Goal: Information Seeking & Learning: Learn about a topic

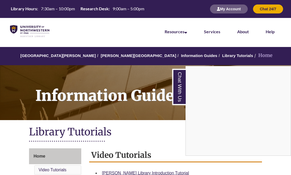
scroll to position [102, 0]
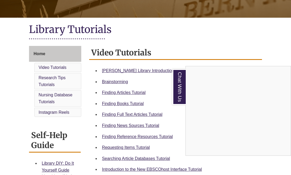
click at [131, 146] on div "Chat With Us" at bounding box center [145, 87] width 291 height 175
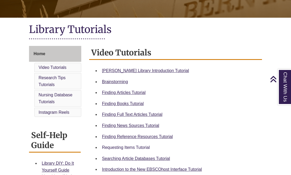
click at [131, 146] on link "Requesting Items Tutorial" at bounding box center [126, 147] width 48 height 4
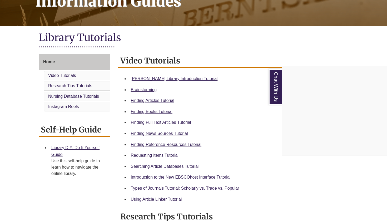
scroll to position [95, 0]
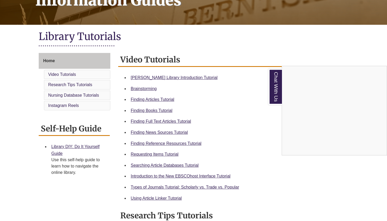
click at [194, 186] on div "Chat With Us" at bounding box center [193, 110] width 387 height 221
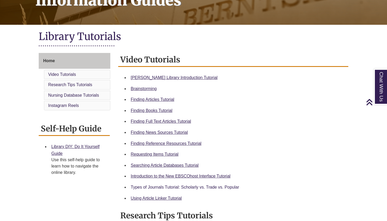
click at [194, 186] on link "Types of Journals Tutorial: Scholarly vs. Trade vs. Popular" at bounding box center [185, 187] width 109 height 4
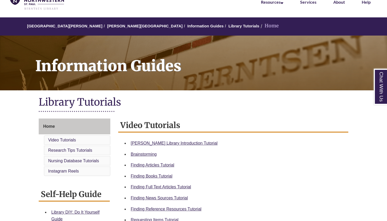
scroll to position [33, 0]
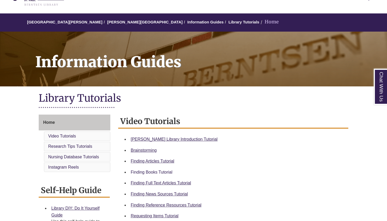
click at [157, 171] on link "Finding Books Tutorial" at bounding box center [152, 172] width 42 height 4
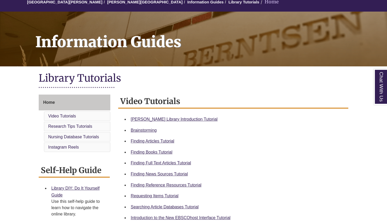
scroll to position [55, 0]
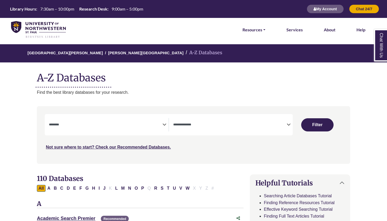
select select "Database Subject Filter"
select select "Database Types Filter"
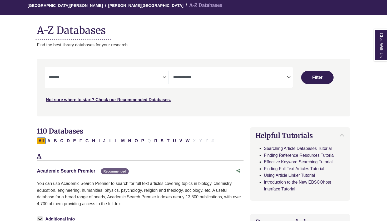
scroll to position [55, 0]
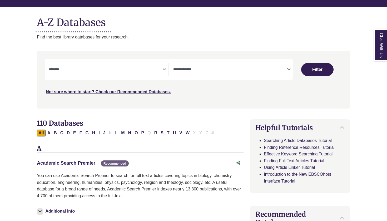
click at [165, 70] on icon "Search filters" at bounding box center [165, 69] width 4 height 8
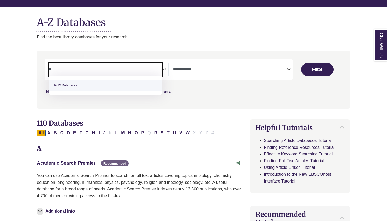
type textarea "*"
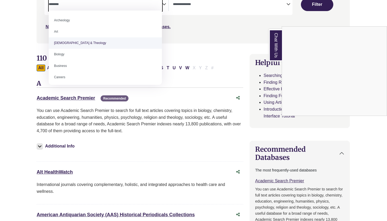
scroll to position [31, 0]
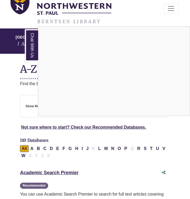
scroll to position [38, 1]
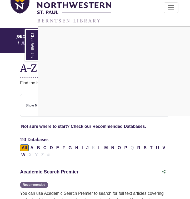
click at [3, 69] on div "Chat With Us" at bounding box center [95, 99] width 190 height 199
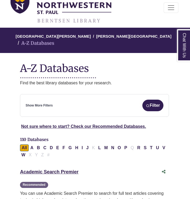
click at [45, 100] on div "Show More Filters Filter" at bounding box center [95, 106] width 138 height 12
click at [46, 103] on link "Show More Filters" at bounding box center [39, 105] width 27 height 5
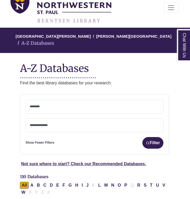
click at [46, 105] on textarea "Search" at bounding box center [95, 107] width 130 height 4
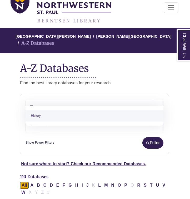
type textarea "***"
select select "*****"
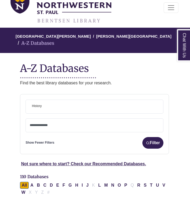
click at [110, 101] on span "× History" at bounding box center [95, 106] width 130 height 13
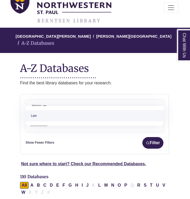
type textarea "***"
type textarea "****"
select select "*****"
type textarea "****"
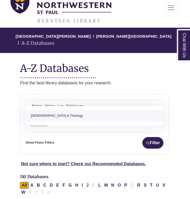
select select "*****"
type textarea "****"
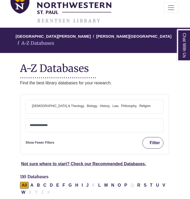
click at [147, 141] on img "submit" at bounding box center [148, 143] width 4 height 4
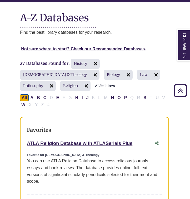
scroll to position [89, 1]
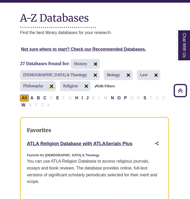
click at [56, 82] on img at bounding box center [51, 86] width 8 height 8
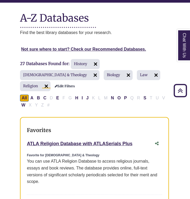
click at [51, 82] on img at bounding box center [46, 86] width 8 height 8
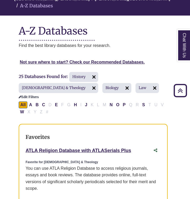
scroll to position [75, 2]
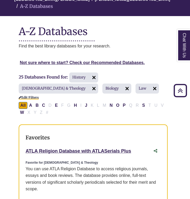
click at [39, 96] on link "Edit Filters" at bounding box center [29, 98] width 20 height 4
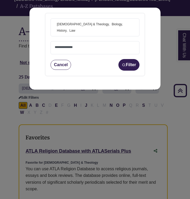
click at [66, 60] on button "Cancel" at bounding box center [61, 65] width 21 height 10
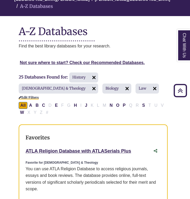
click at [39, 96] on link "Edit Filters" at bounding box center [29, 98] width 20 height 4
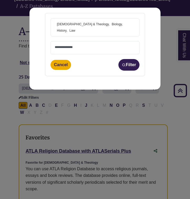
click at [106, 27] on span "× Bible & Theology × Biology × History × Law" at bounding box center [95, 27] width 81 height 17
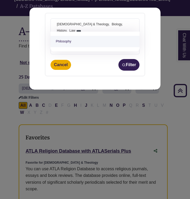
type textarea "****"
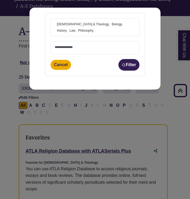
click at [61, 43] on span at bounding box center [95, 47] width 81 height 13
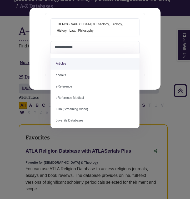
click at [82, 32] on span "× Bible & Theology × Biology × History × Law × Philosophy" at bounding box center [95, 27] width 81 height 17
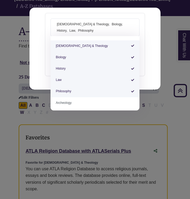
click at [163, 39] on div "**********" at bounding box center [95, 99] width 190 height 199
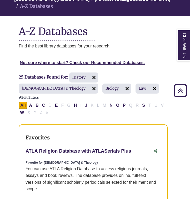
click at [92, 78] on h2 "25 Databases Found for: History Bible & Theology Biology Law Edit Filters" at bounding box center [91, 85] width 145 height 27
click at [93, 83] on h2 "25 Databases Found for: History Bible & Theology Biology Law Edit Filters" at bounding box center [91, 85] width 145 height 27
click at [39, 96] on link "Edit Filters" at bounding box center [29, 98] width 20 height 4
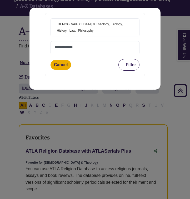
click at [134, 65] on button "Filter" at bounding box center [129, 65] width 21 height 12
select select "Database Types Filter"
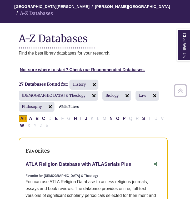
scroll to position [68, 2]
click at [95, 80] on img at bounding box center [94, 84] width 8 height 8
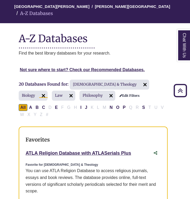
click at [48, 91] on img at bounding box center [43, 95] width 8 height 8
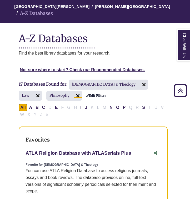
click at [74, 91] on img at bounding box center [78, 95] width 8 height 8
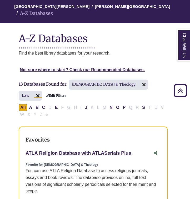
click at [42, 91] on img at bounding box center [38, 95] width 8 height 8
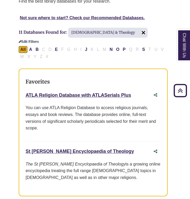
scroll to position [120, 2]
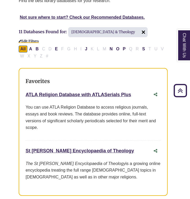
click at [39, 39] on link "Edit Filters" at bounding box center [29, 41] width 20 height 4
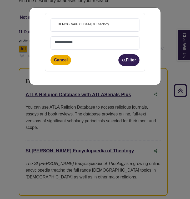
click at [100, 27] on span "× Bible & Theology" at bounding box center [95, 25] width 81 height 13
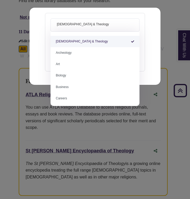
type textarea "*"
select select "Database Subject Filter"
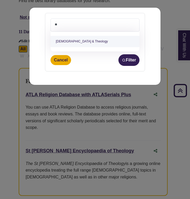
type textarea "*"
type textarea "****"
select select "*****"
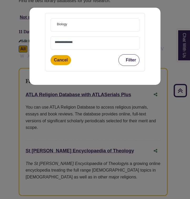
click at [127, 61] on button "Filter" at bounding box center [129, 60] width 21 height 12
select select "Database Types Filter"
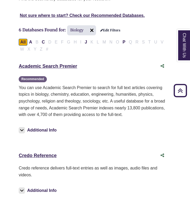
scroll to position [122, 2]
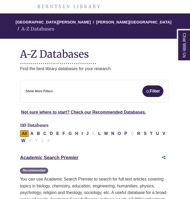
scroll to position [53, 1]
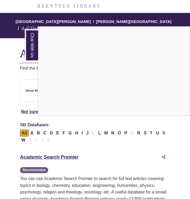
click at [71, 148] on div "Chat With Us" at bounding box center [95, 99] width 190 height 199
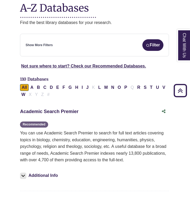
scroll to position [100, 1]
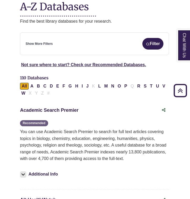
click at [50, 108] on link "Academic Search Premier This link opens in a new window" at bounding box center [49, 110] width 59 height 5
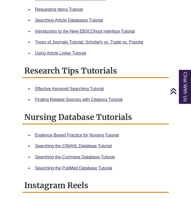
scroll to position [345, 0]
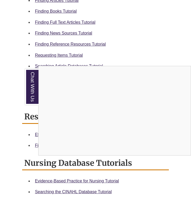
click at [143, 51] on div "Chat With Us" at bounding box center [95, 99] width 191 height 199
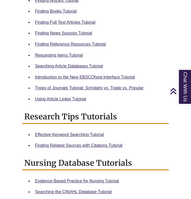
scroll to position [260, 0]
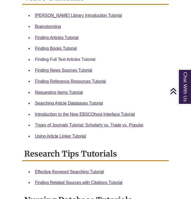
click at [68, 57] on link "Finding Full Text Articles Tutorial" at bounding box center [65, 59] width 60 height 4
